Goal: Navigation & Orientation: Find specific page/section

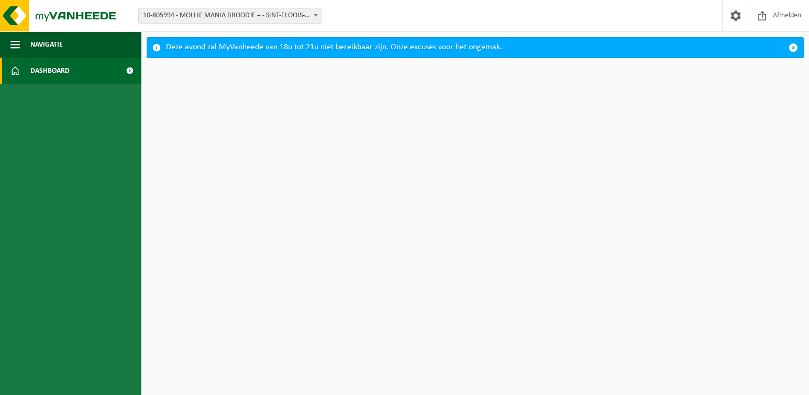
click at [61, 70] on span "Dashboard" at bounding box center [49, 71] width 39 height 26
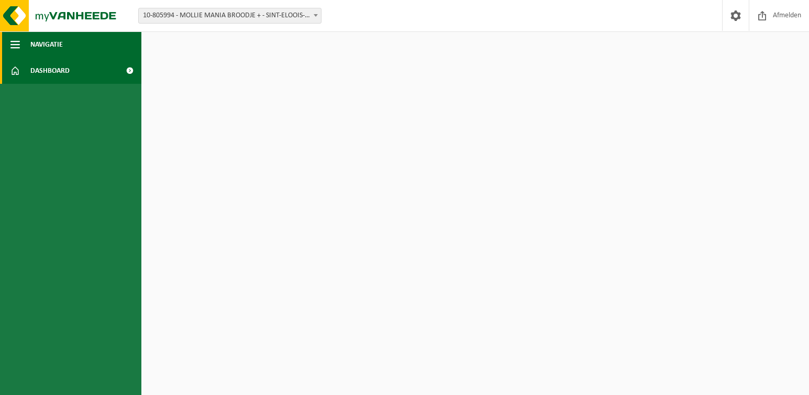
click at [50, 41] on span "Navigatie" at bounding box center [46, 44] width 32 height 26
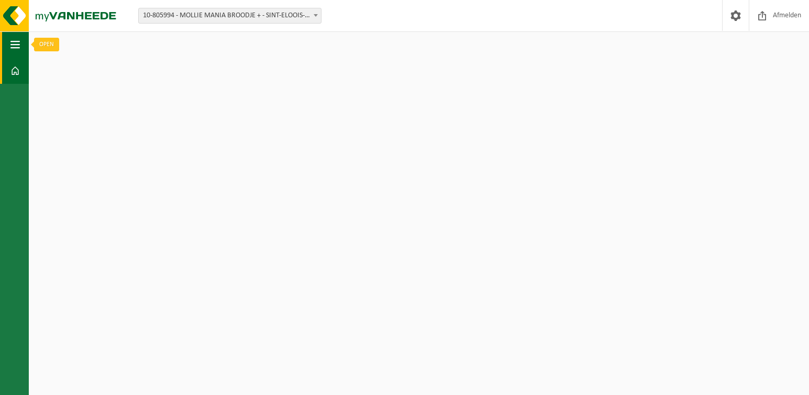
click at [14, 43] on span "button" at bounding box center [14, 44] width 9 height 26
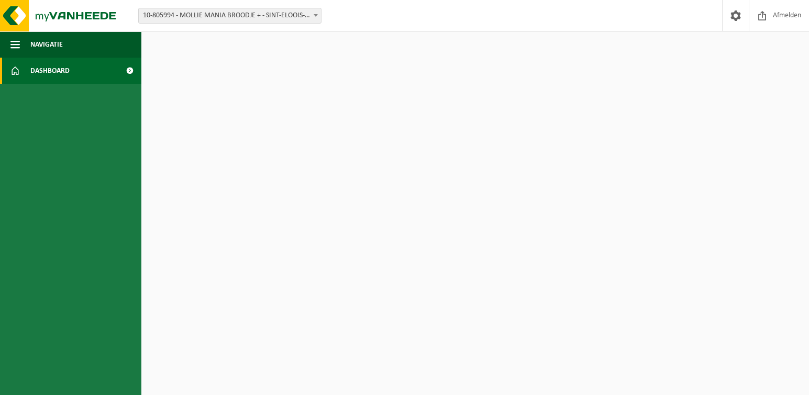
click at [63, 68] on span "Dashboard" at bounding box center [49, 71] width 39 height 26
